Goal: Find contact information: Find contact information

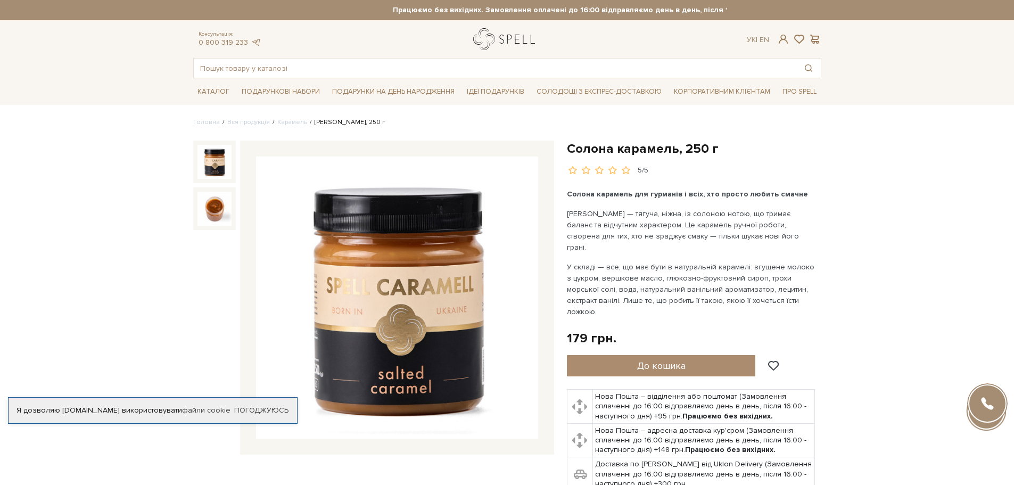
click at [514, 44] on link "logo" at bounding box center [506, 39] width 67 height 22
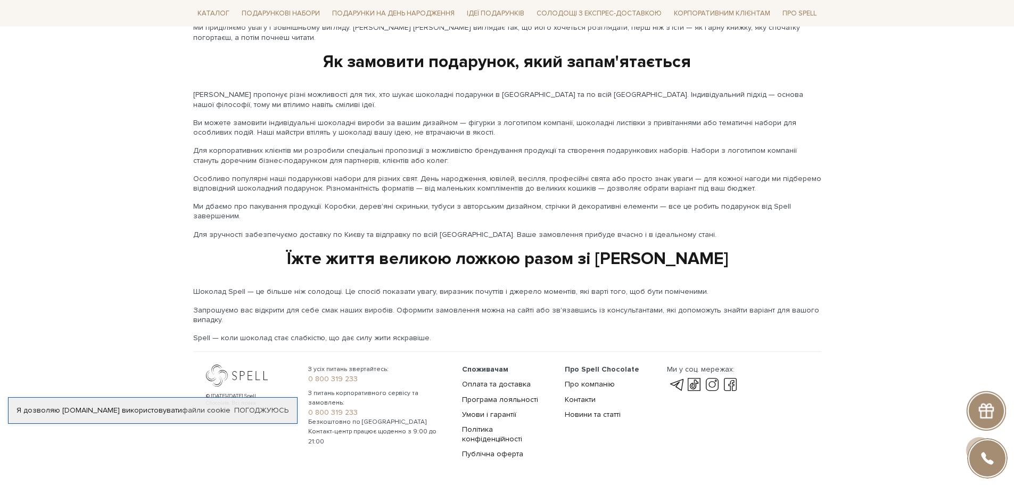
scroll to position [1687, 0]
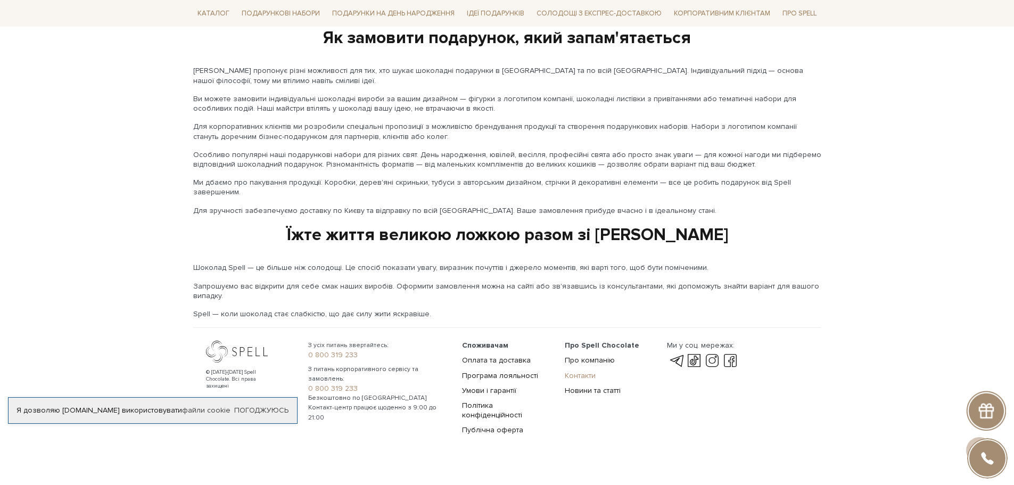
click at [591, 371] on link "Контакти" at bounding box center [580, 375] width 31 height 9
